Goal: Task Accomplishment & Management: Manage account settings

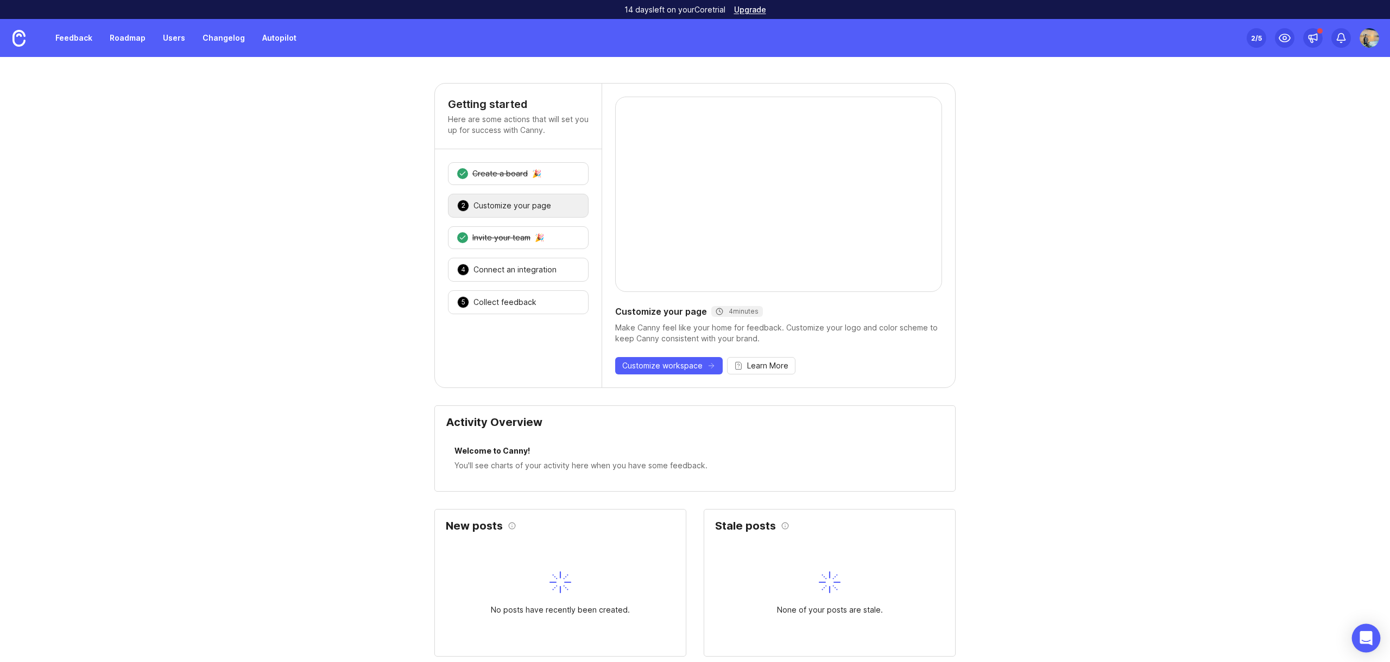
click at [1362, 639] on icon "Open Intercom Messenger" at bounding box center [1366, 638] width 12 height 14
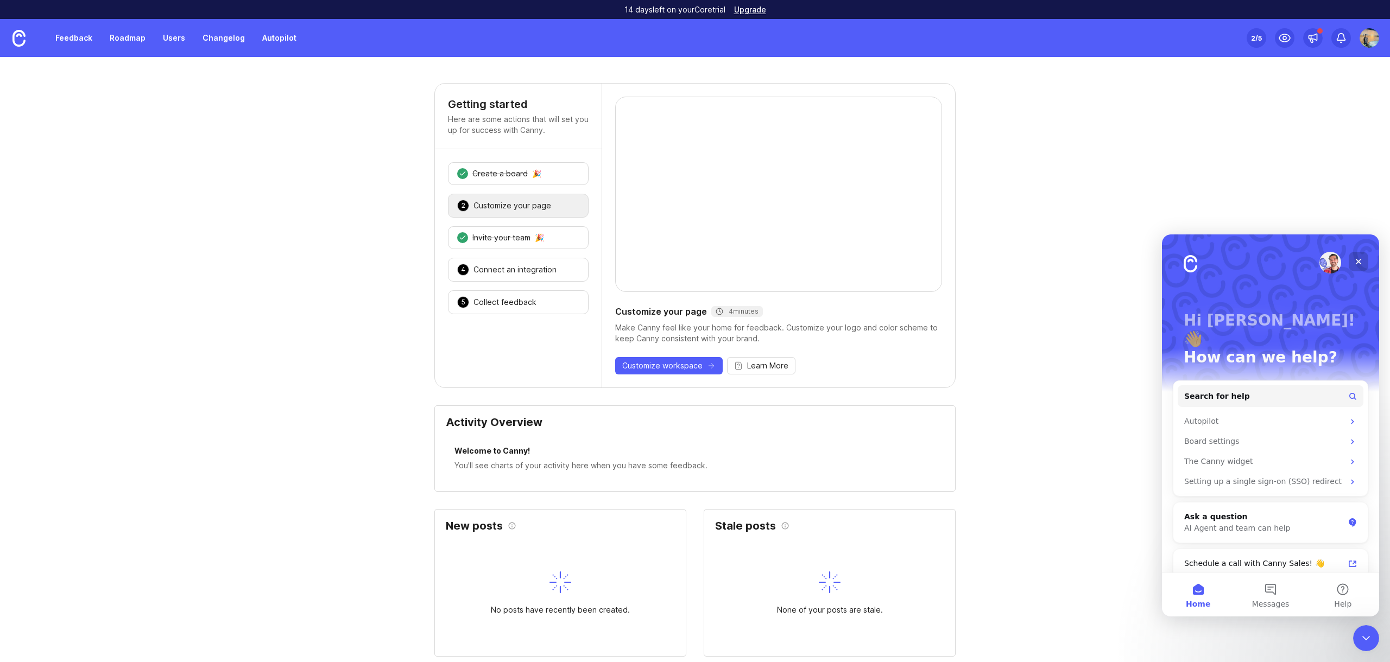
click at [1357, 260] on icon "Close" at bounding box center [1358, 261] width 9 height 9
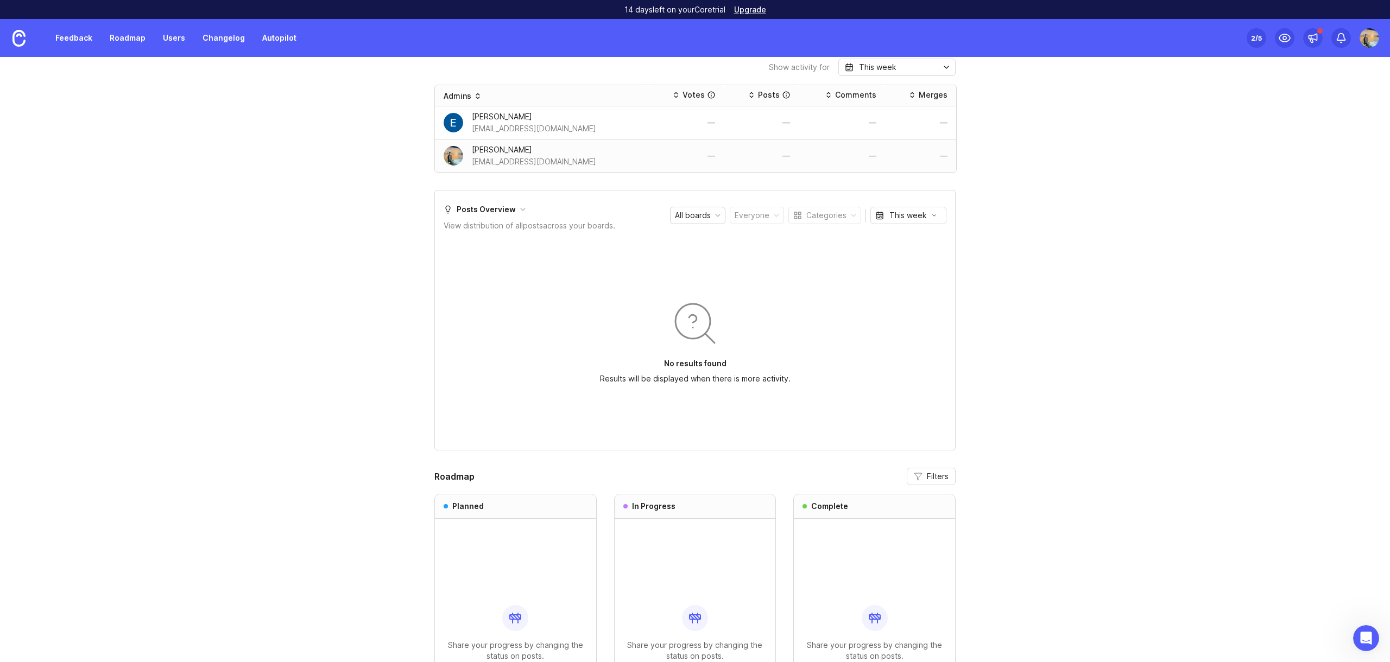
scroll to position [745, 0]
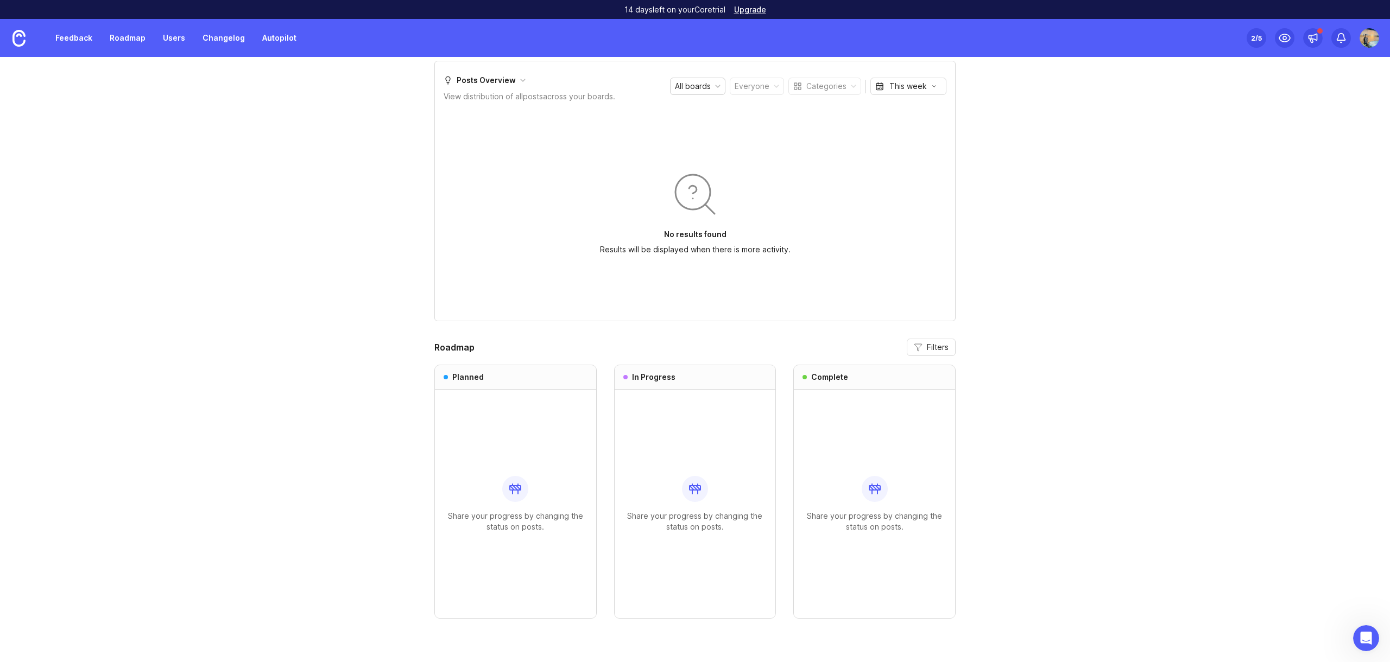
click at [441, 377] on div "Planned" at bounding box center [515, 377] width 161 height 24
click at [1369, 43] on img at bounding box center [1370, 38] width 20 height 20
click at [1324, 130] on p "Canny feedback" at bounding box center [1328, 130] width 60 height 11
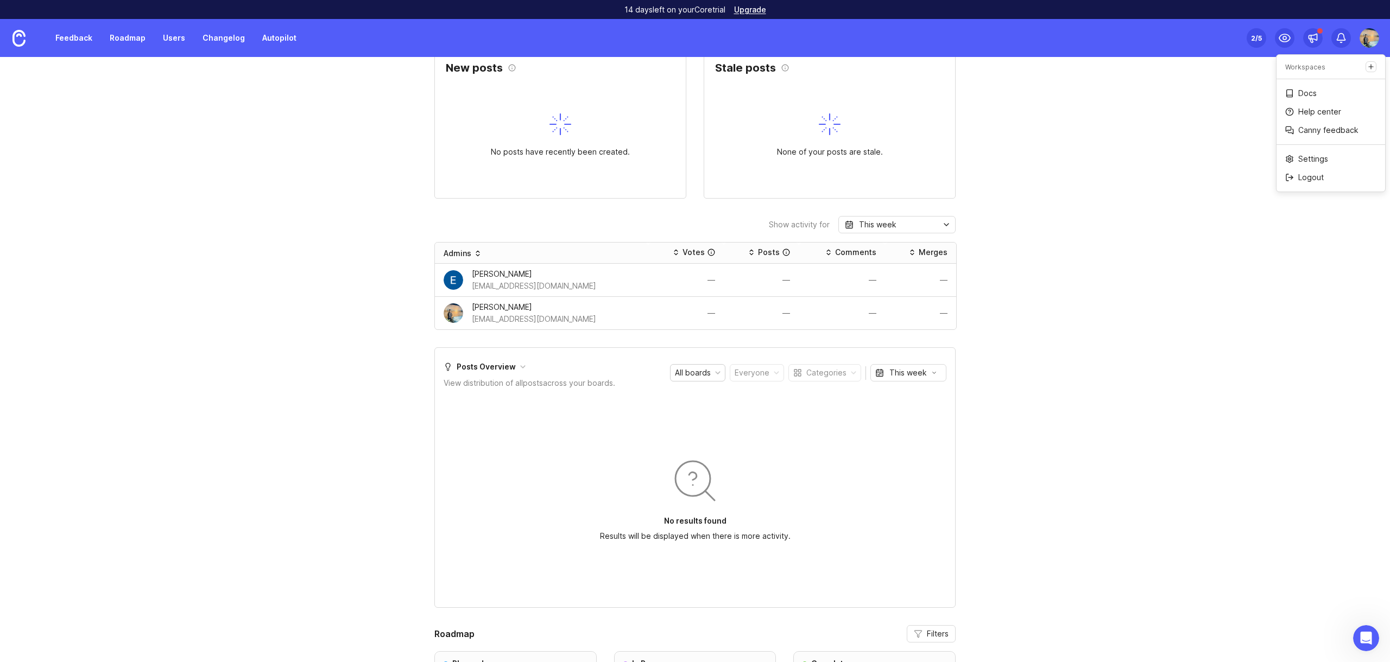
scroll to position [0, 0]
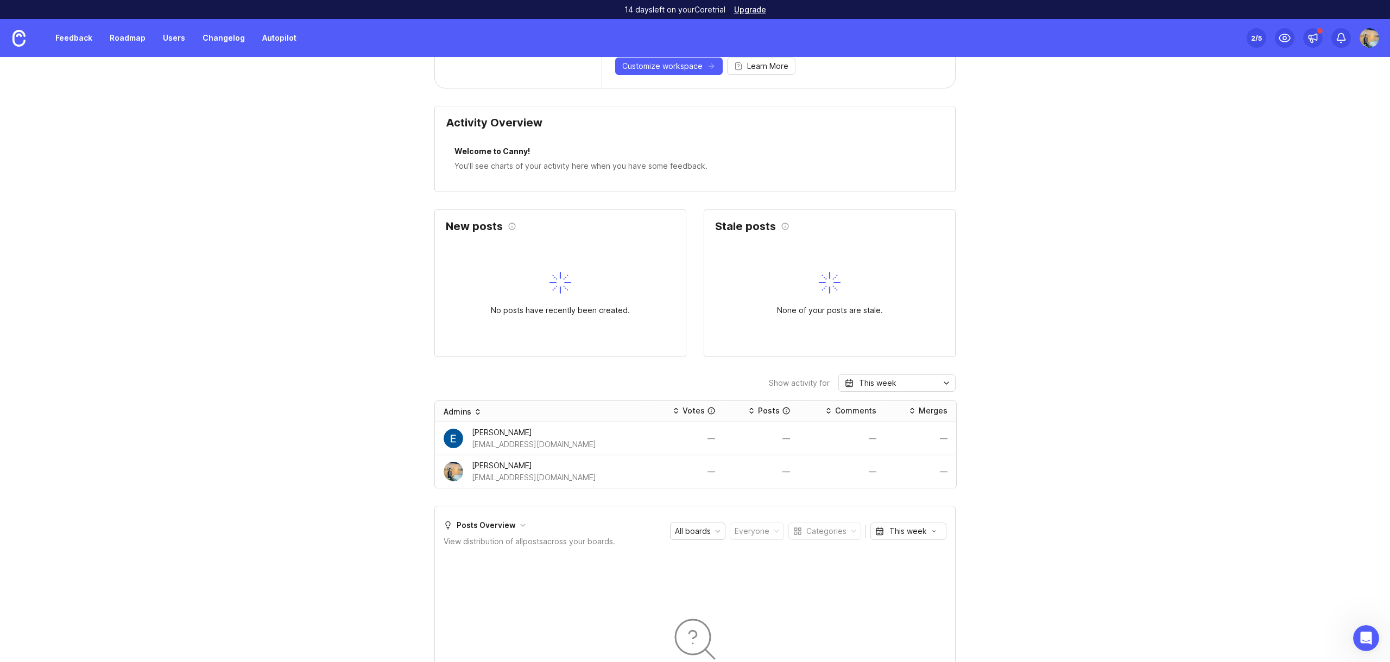
scroll to position [522, 0]
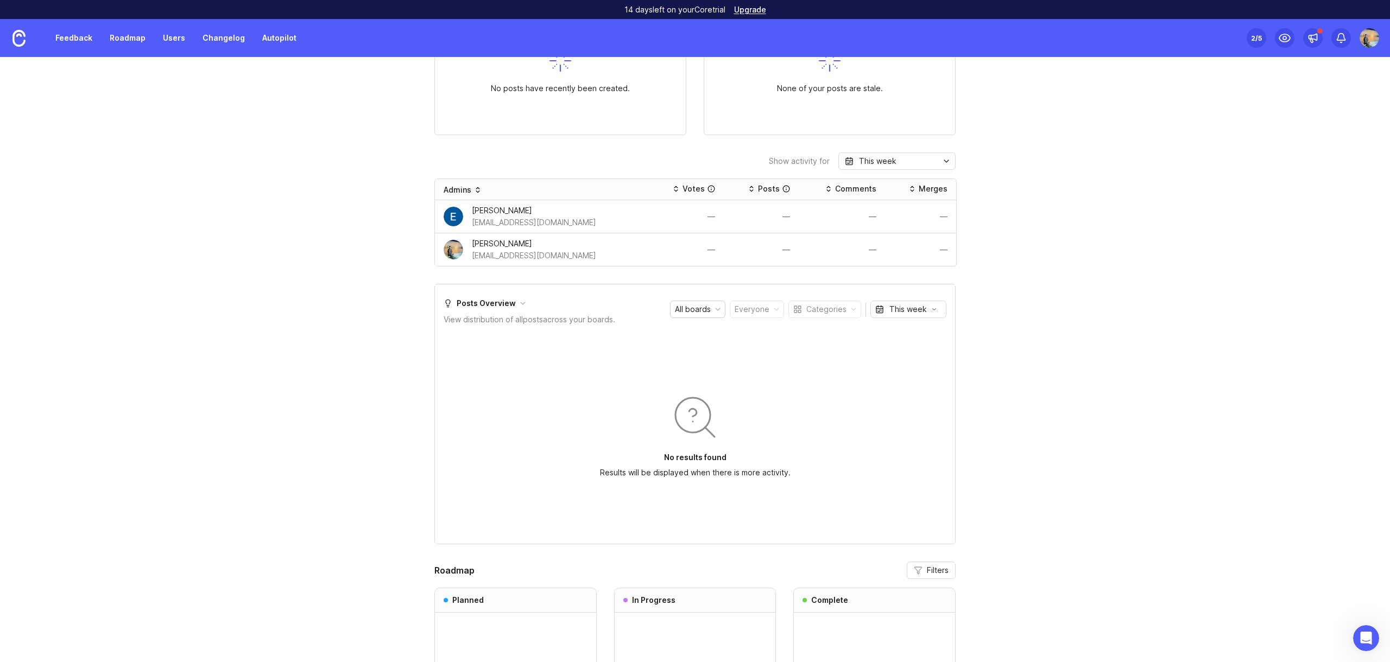
click at [1373, 41] on img at bounding box center [1370, 38] width 20 height 20
click at [243, 167] on div "Getting started Here are some actions that will set you up for success with Can…" at bounding box center [695, 210] width 1390 height 1298
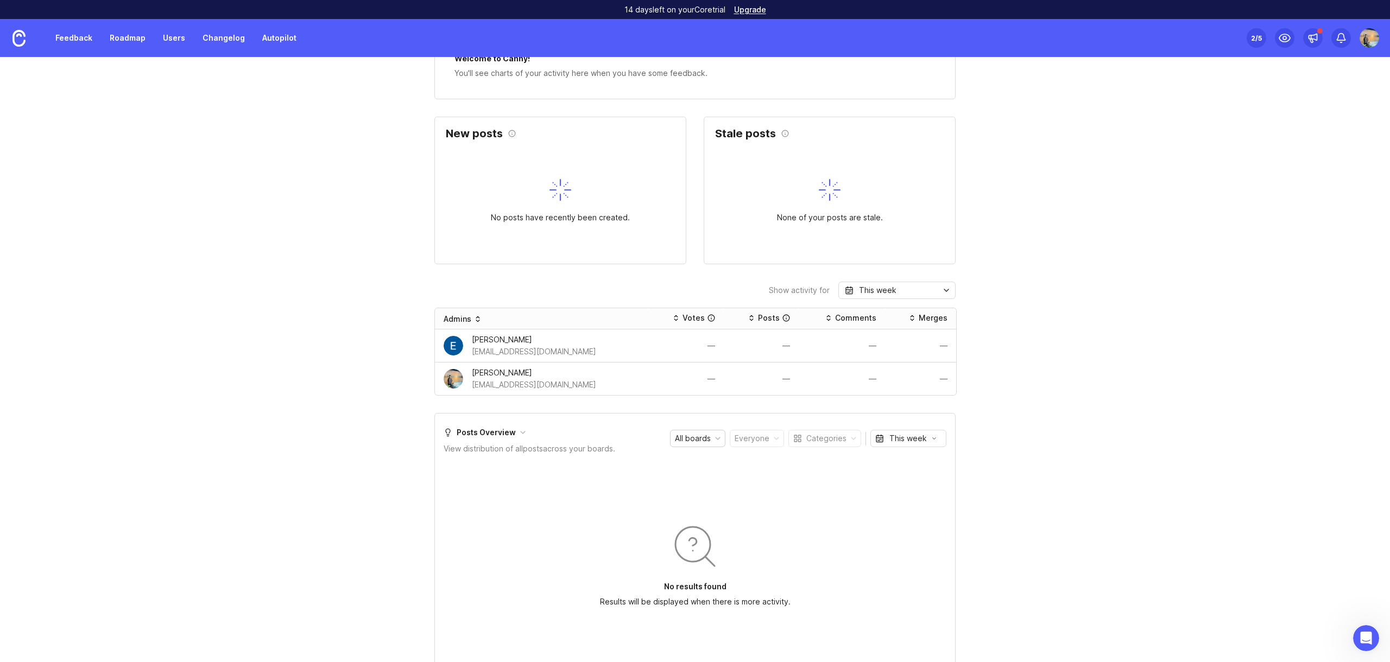
scroll to position [405, 0]
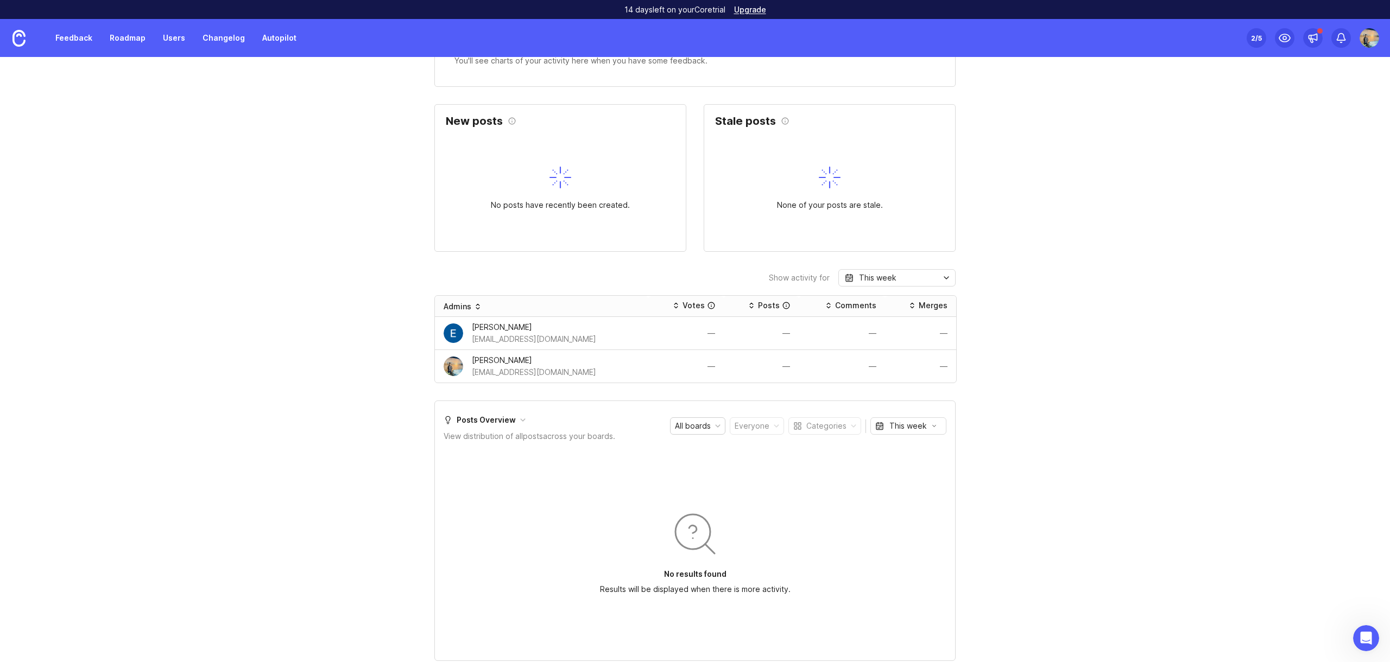
click at [901, 279] on div "This week" at bounding box center [896, 277] width 117 height 17
click at [1090, 322] on div "Getting started Here are some actions that will set you up for success with Can…" at bounding box center [695, 327] width 1390 height 1298
click at [1373, 40] on img at bounding box center [1370, 38] width 20 height 20
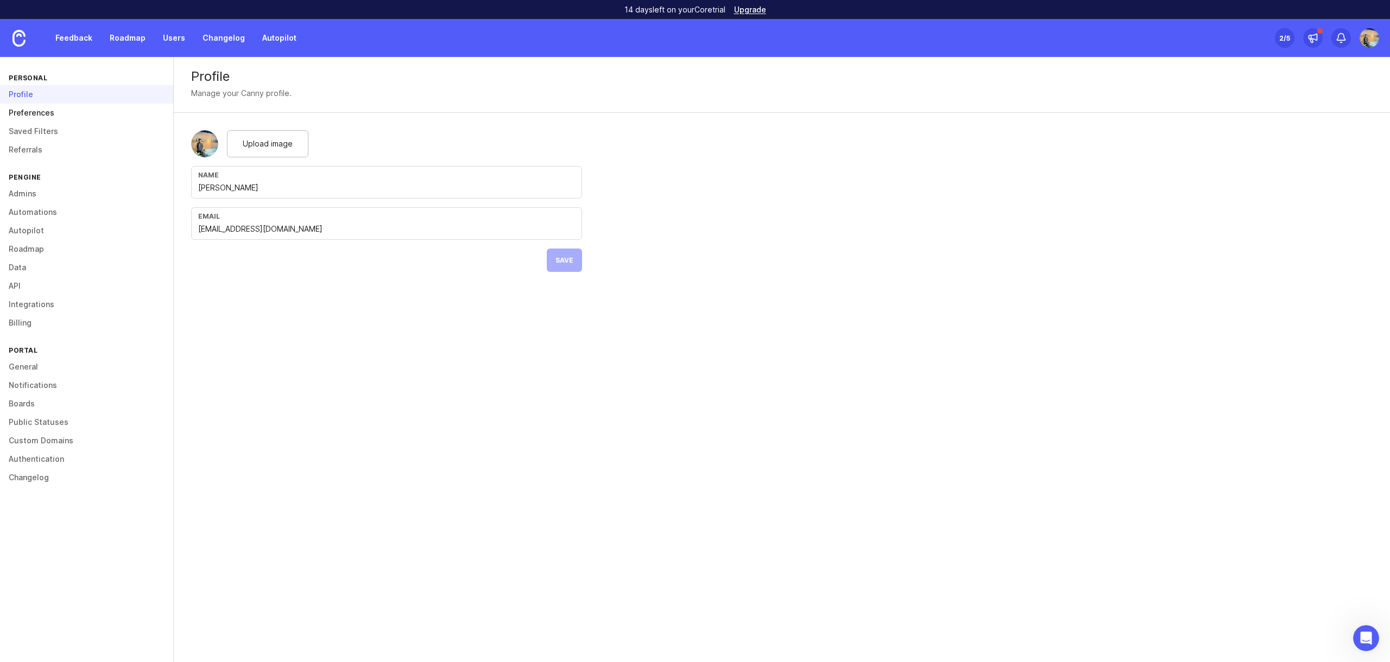
click at [73, 114] on link "Preferences" at bounding box center [86, 113] width 173 height 18
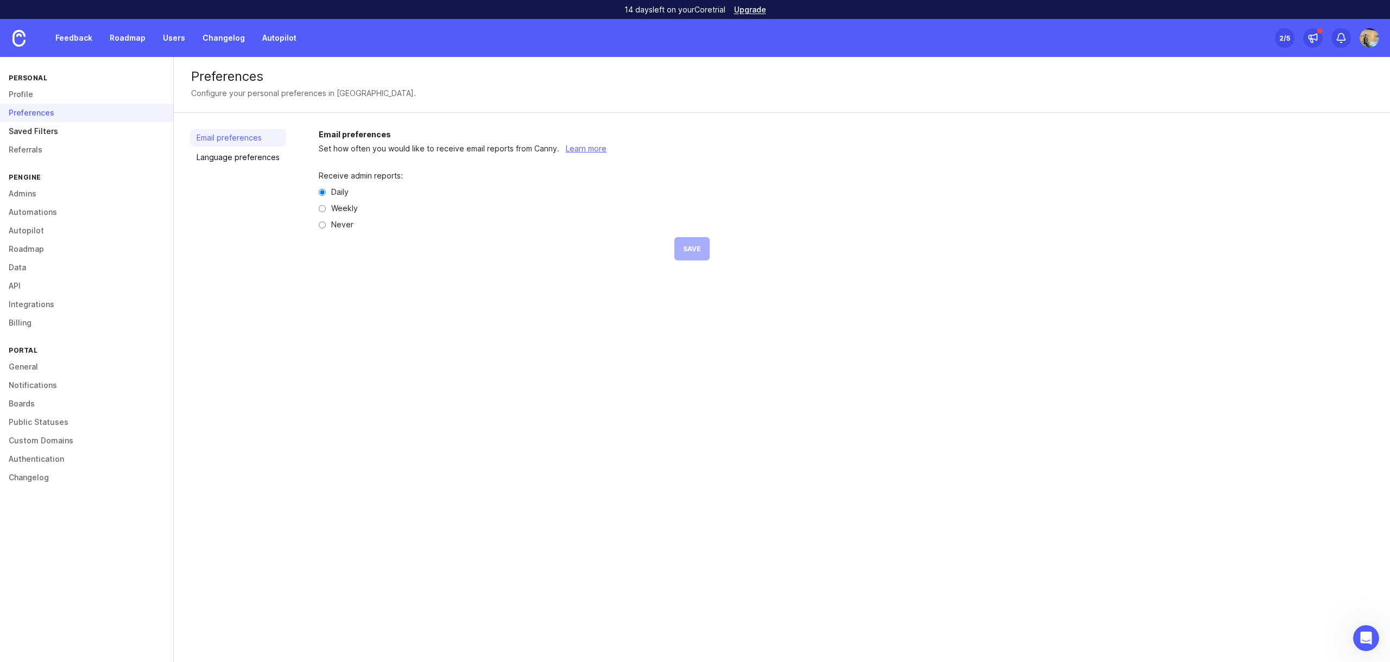
click at [65, 130] on link "Saved Filters" at bounding box center [86, 131] width 173 height 18
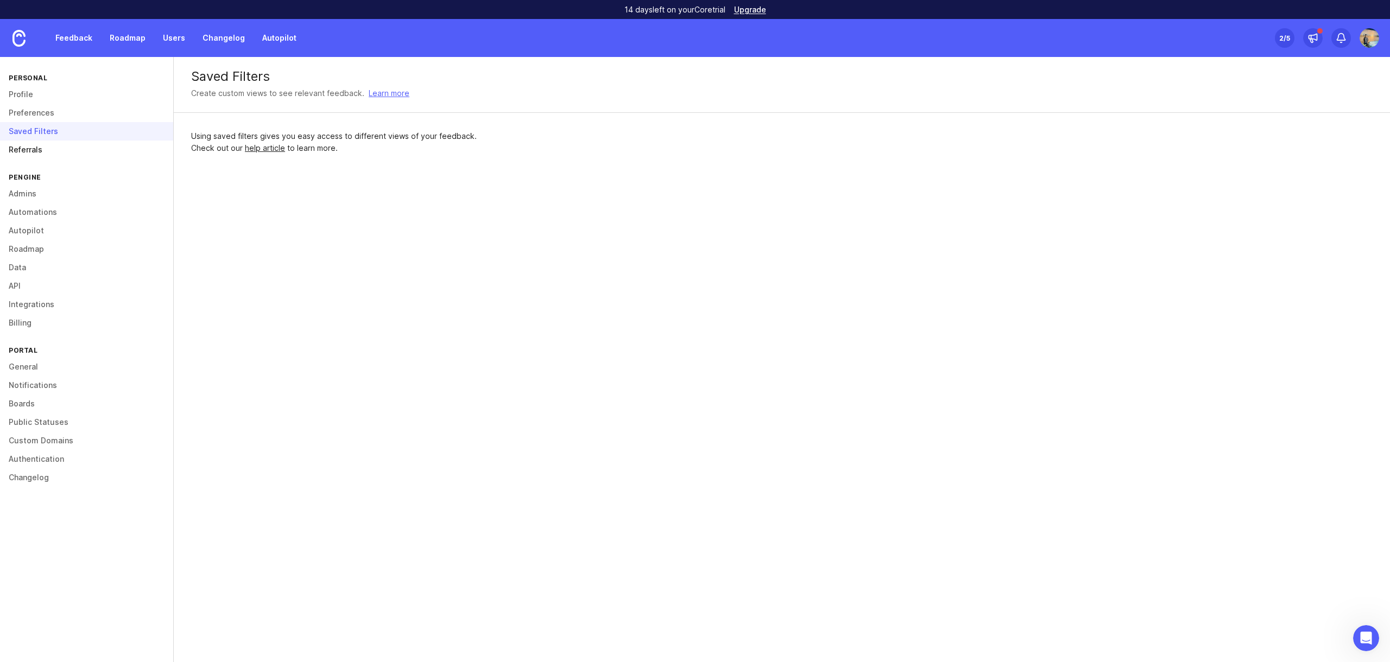
click at [66, 149] on link "Referrals" at bounding box center [86, 150] width 173 height 18
click at [65, 196] on link "Admins" at bounding box center [86, 194] width 173 height 18
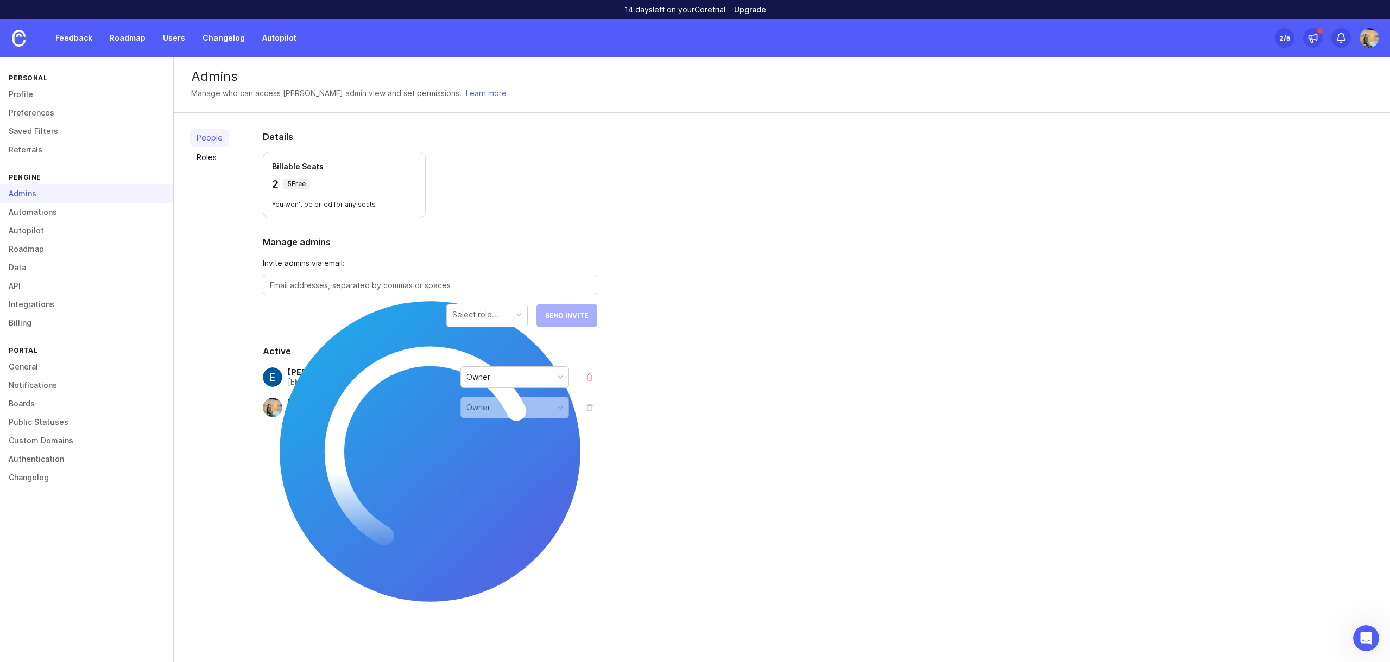
click at [492, 409] on div "Owner" at bounding box center [515, 407] width 108 height 21
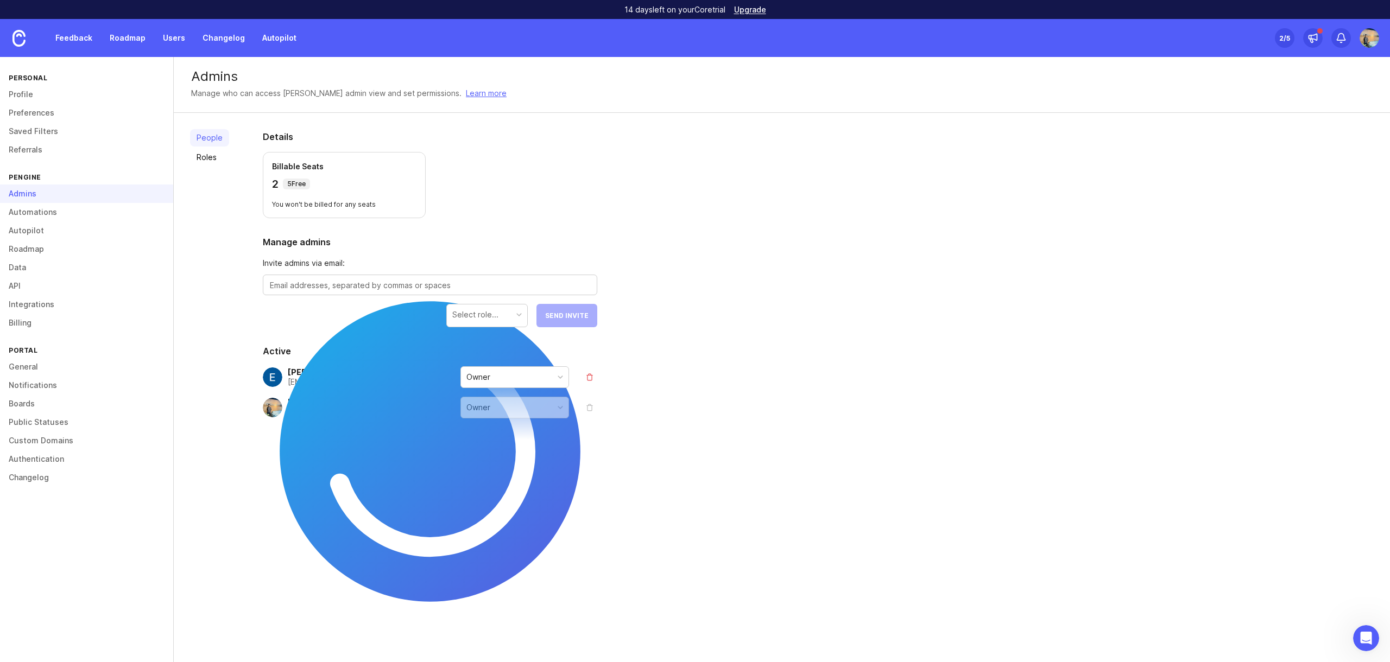
click at [482, 409] on div "Owner" at bounding box center [478, 408] width 24 height 12
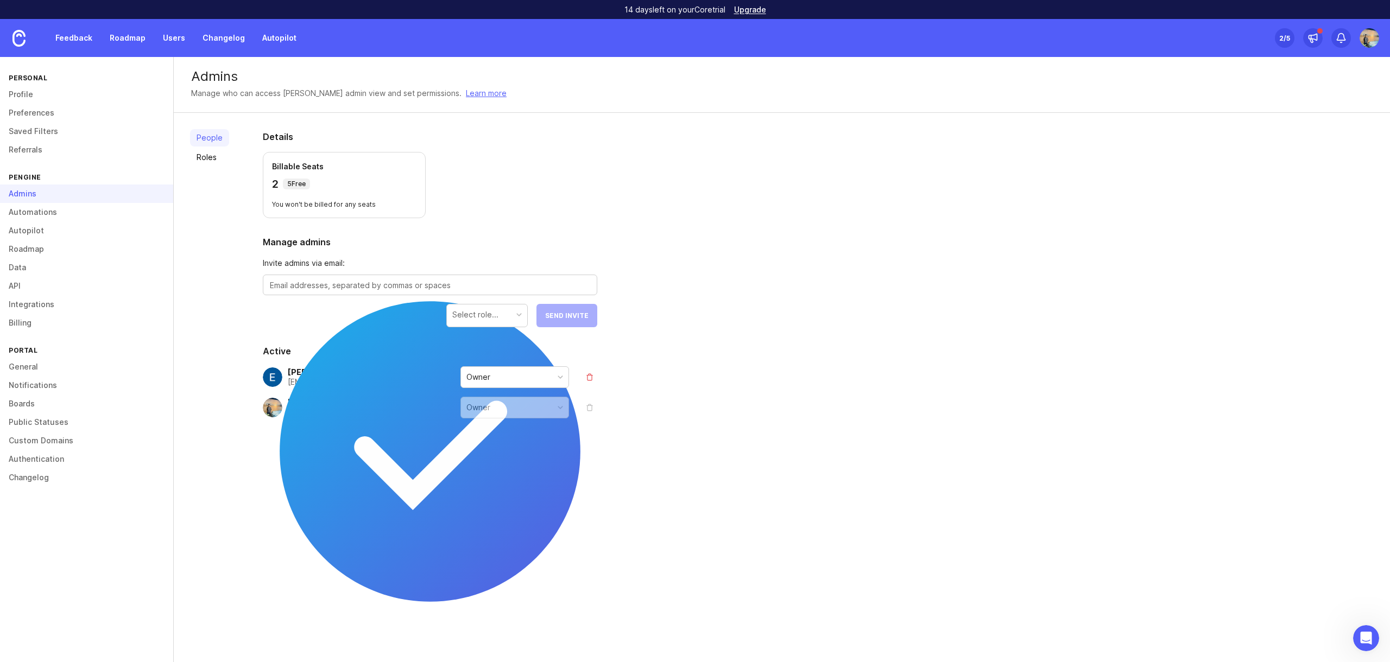
click at [477, 317] on div "Select role..." at bounding box center [475, 315] width 46 height 12
click at [806, 259] on div "People Roles Details Billable Seats 2 5 Free You won't be billed for any seats …" at bounding box center [782, 300] width 1216 height 375
click at [322, 281] on textarea at bounding box center [430, 286] width 320 height 12
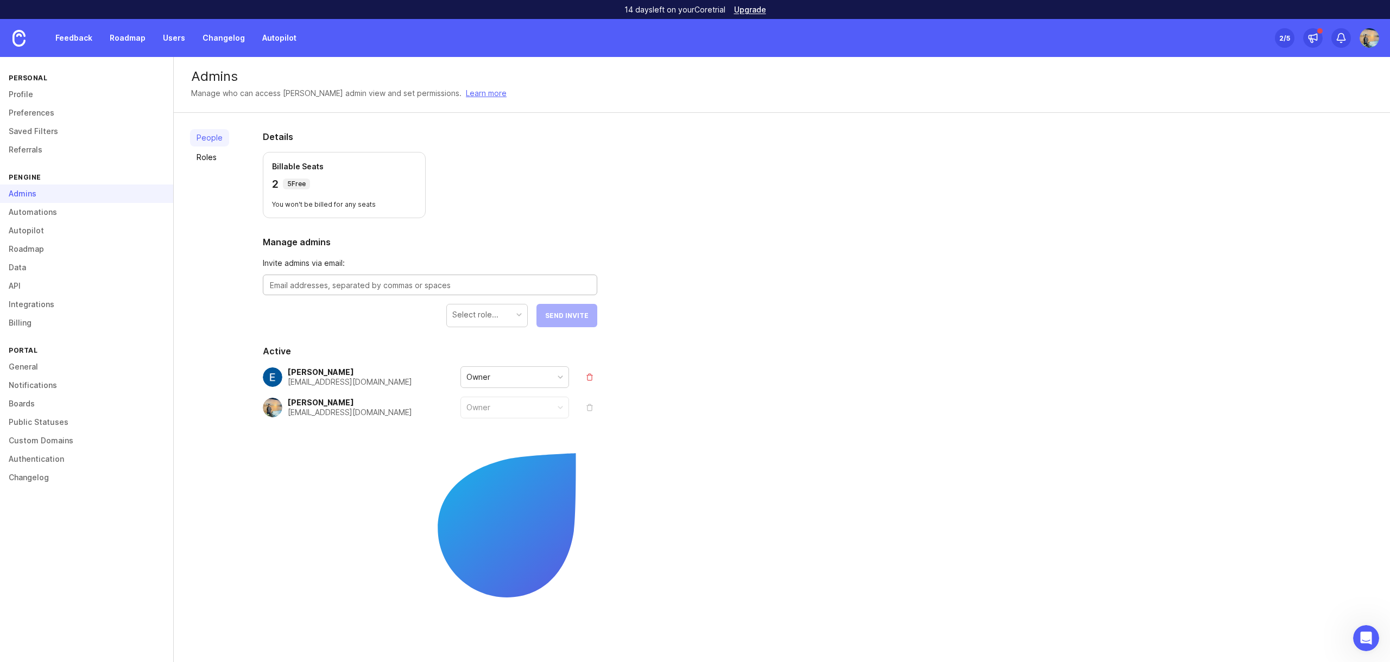
click at [506, 310] on div "Select role..." at bounding box center [487, 315] width 80 height 21
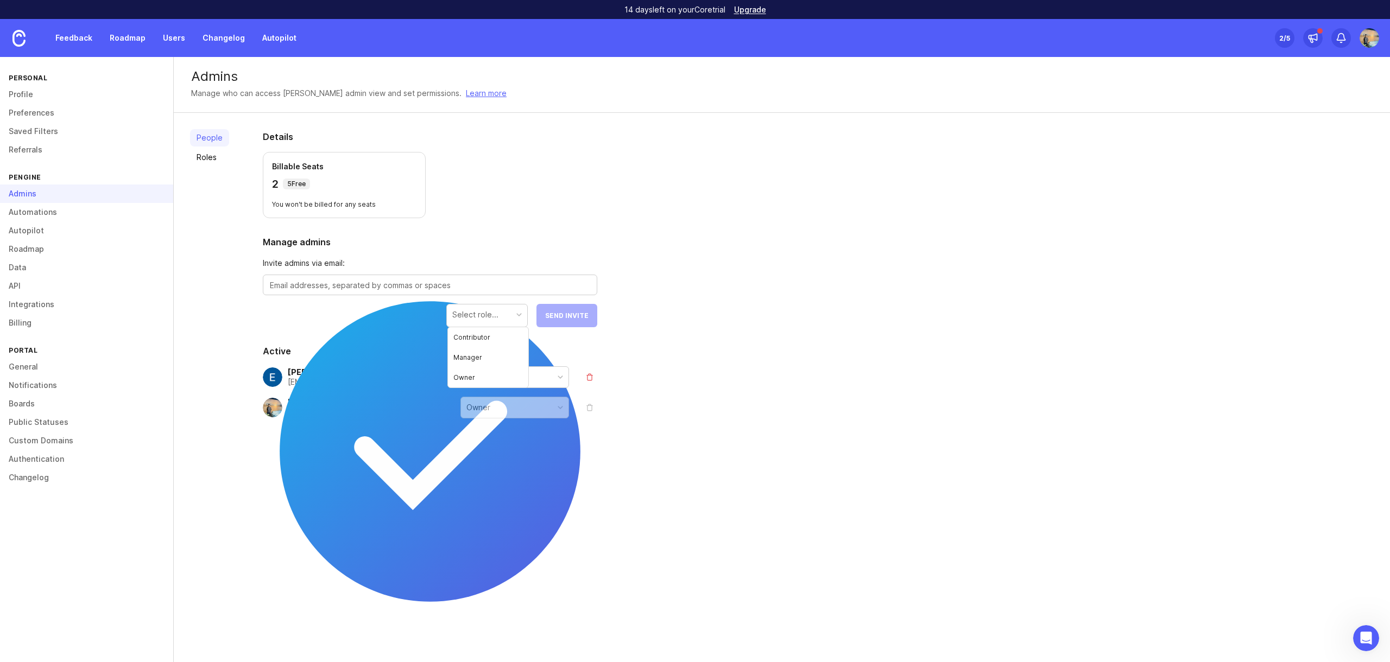
click at [658, 176] on div "People Roles Details Billable Seats 2 5 Free You won't be billed for any seats …" at bounding box center [782, 300] width 1216 height 375
click at [492, 315] on div "Select role..." at bounding box center [475, 315] width 46 height 12
click at [486, 275] on div at bounding box center [430, 285] width 334 height 21
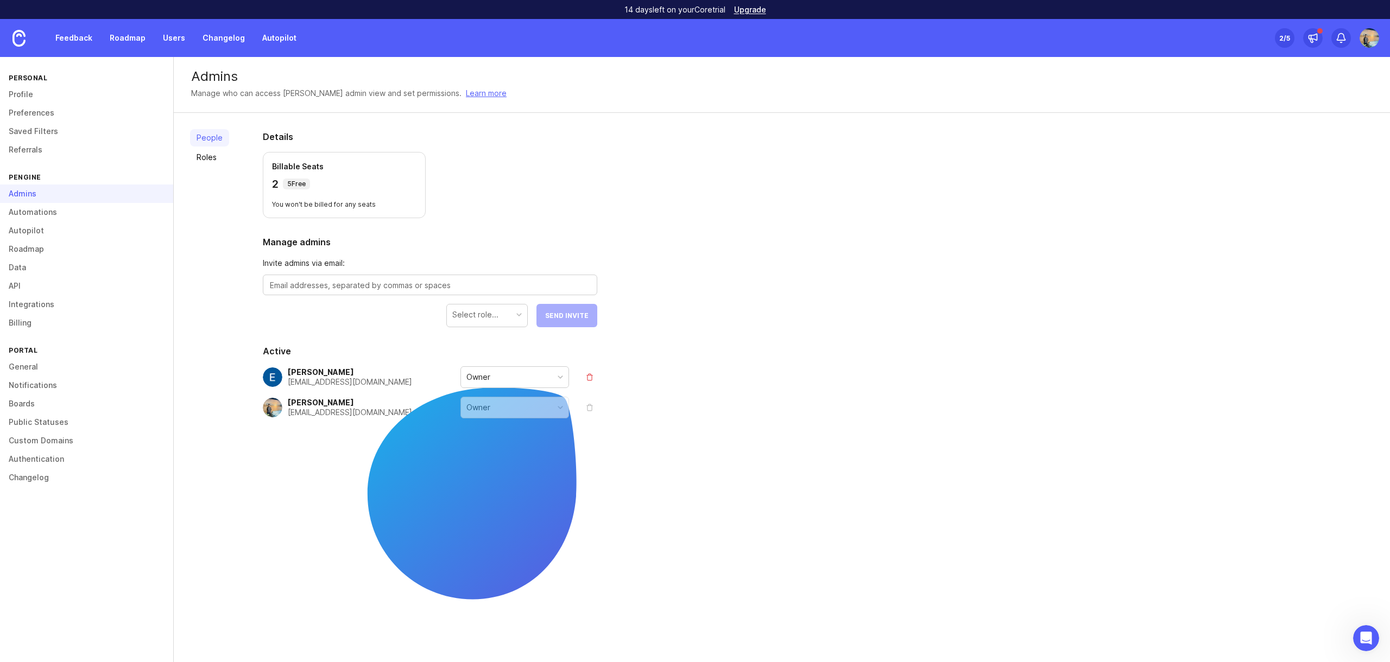
click at [428, 294] on div at bounding box center [430, 285] width 334 height 21
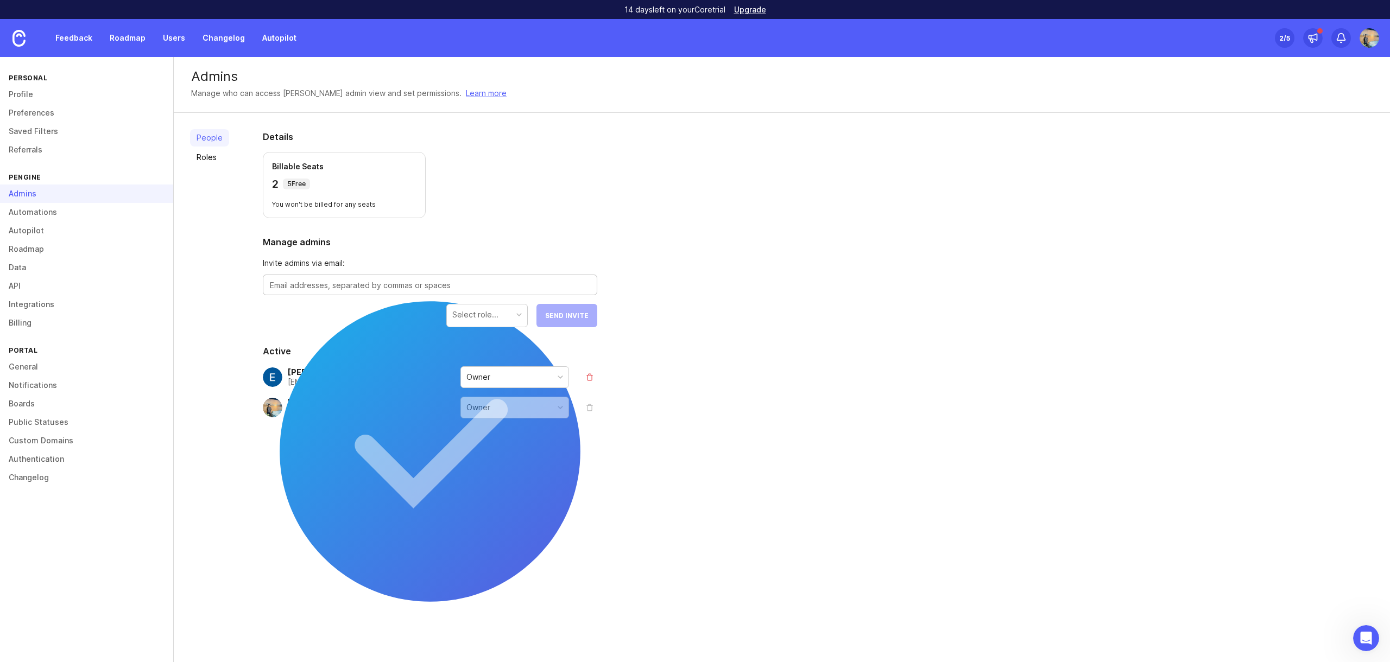
click at [422, 288] on textarea at bounding box center [430, 286] width 320 height 12
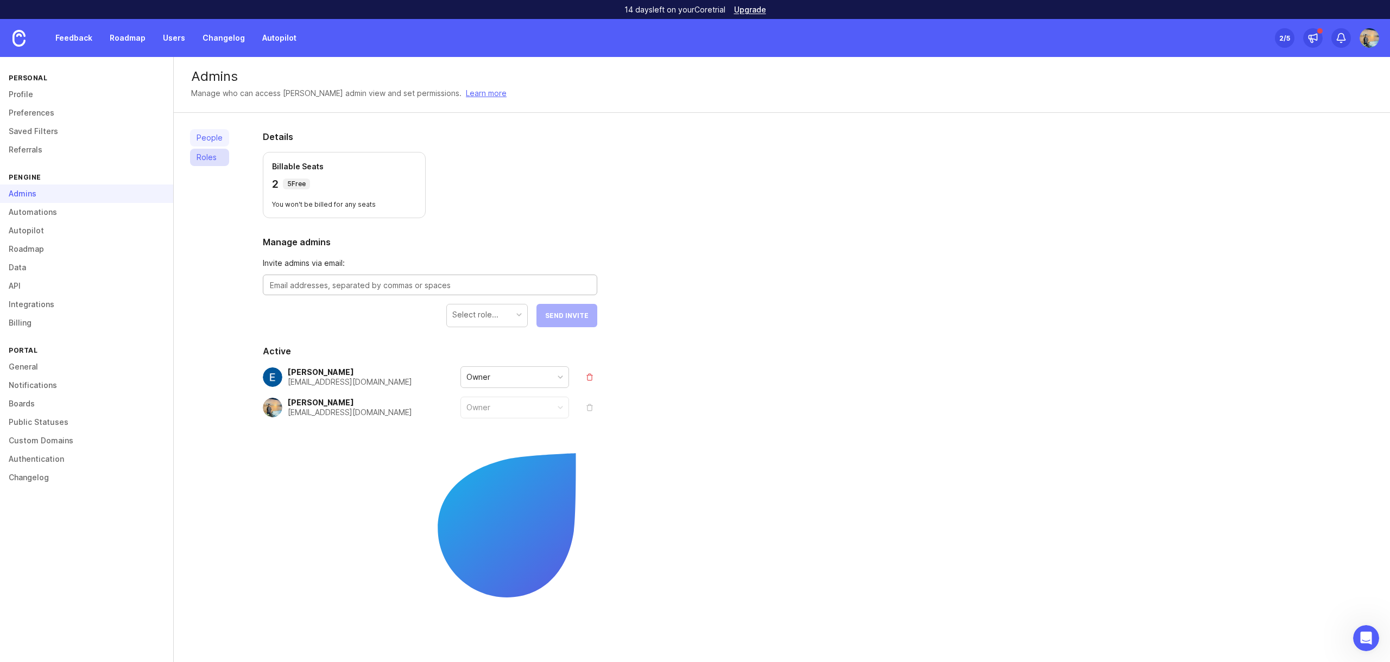
click at [199, 159] on link "Roles" at bounding box center [209, 157] width 39 height 17
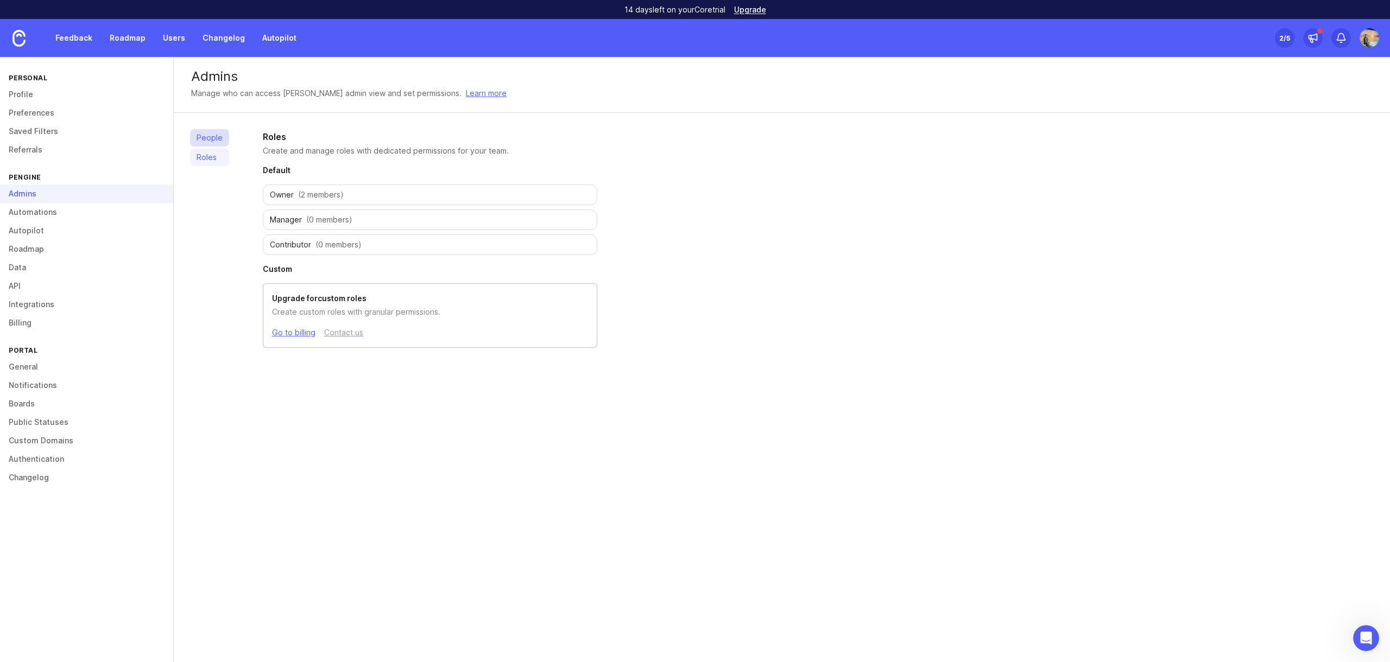
click at [212, 140] on link "People" at bounding box center [209, 137] width 39 height 17
